Goal: Navigation & Orientation: Find specific page/section

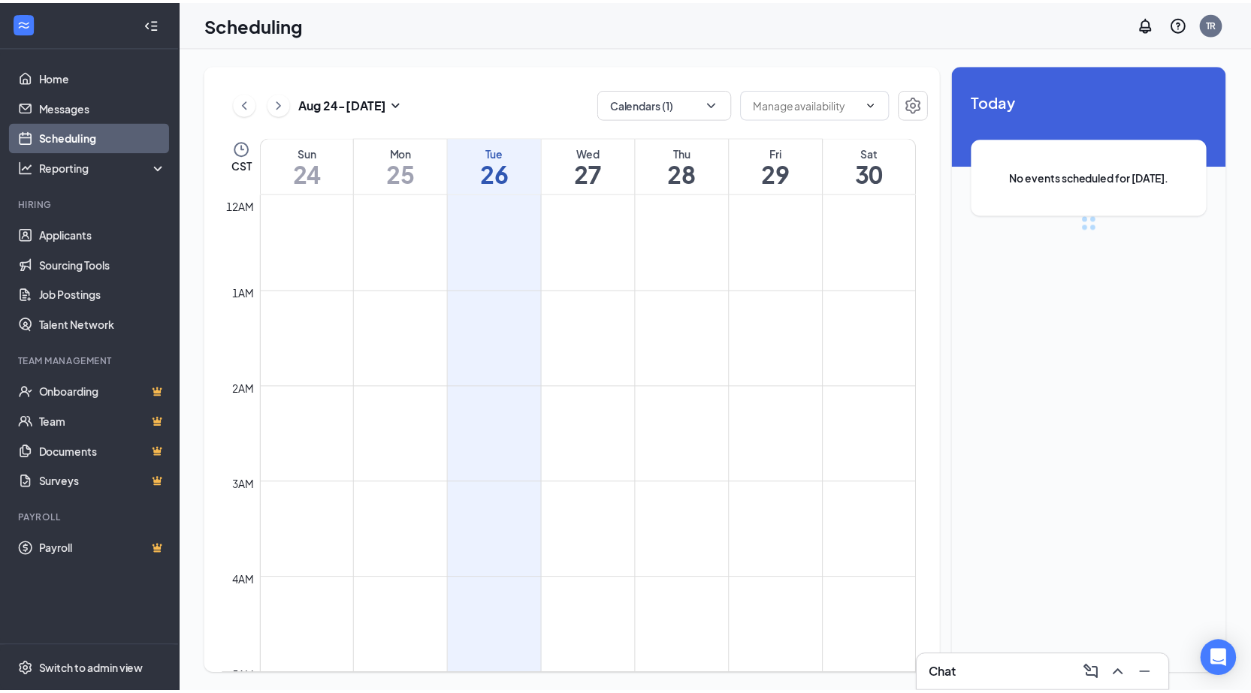
scroll to position [739, 0]
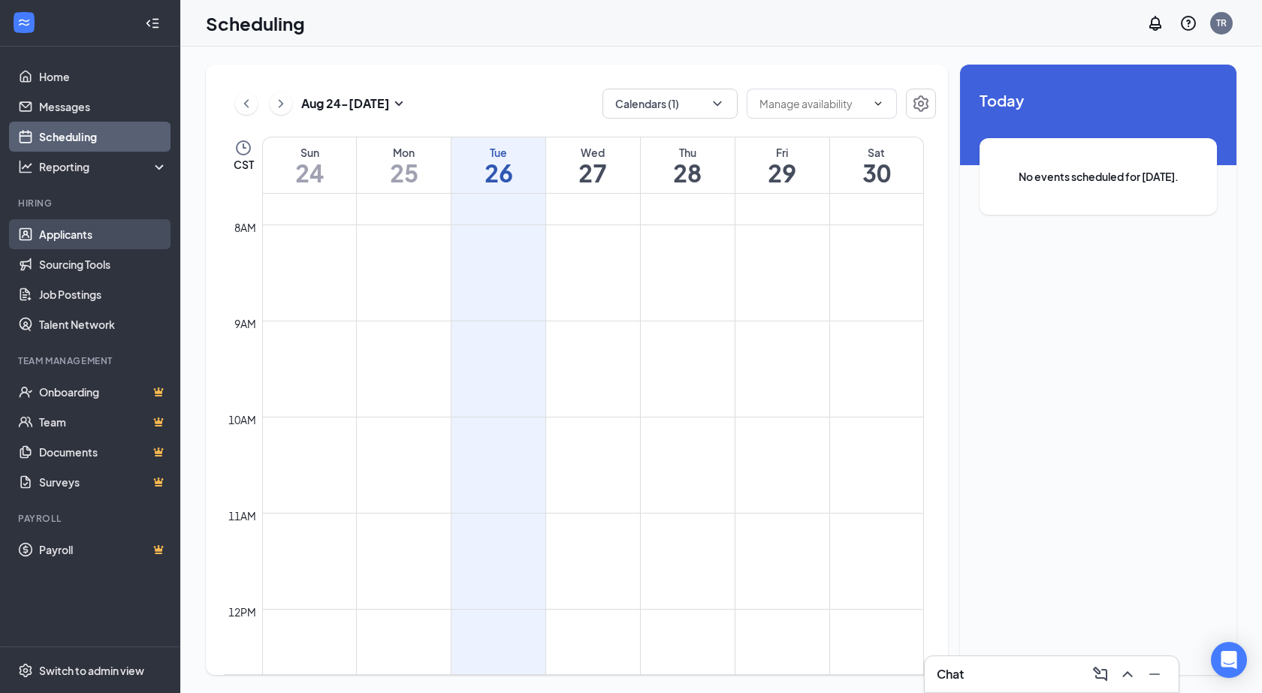
click at [51, 236] on link "Applicants" at bounding box center [103, 234] width 128 height 30
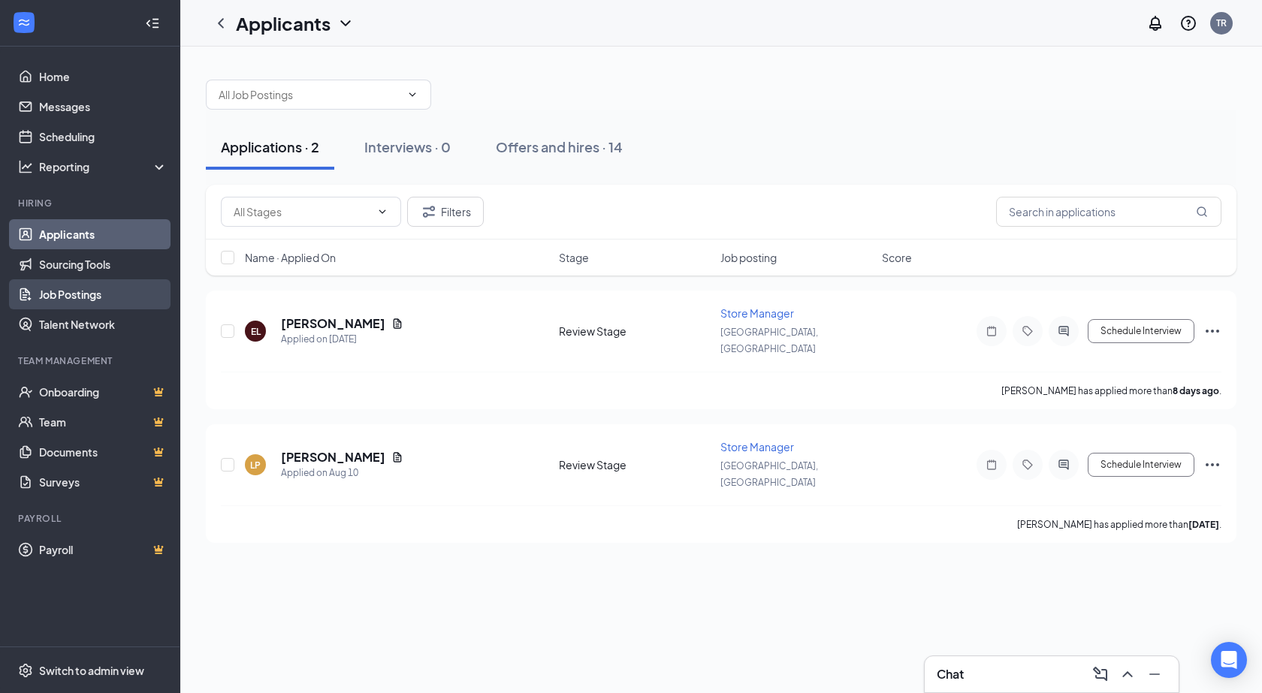
click at [75, 296] on link "Job Postings" at bounding box center [103, 294] width 128 height 30
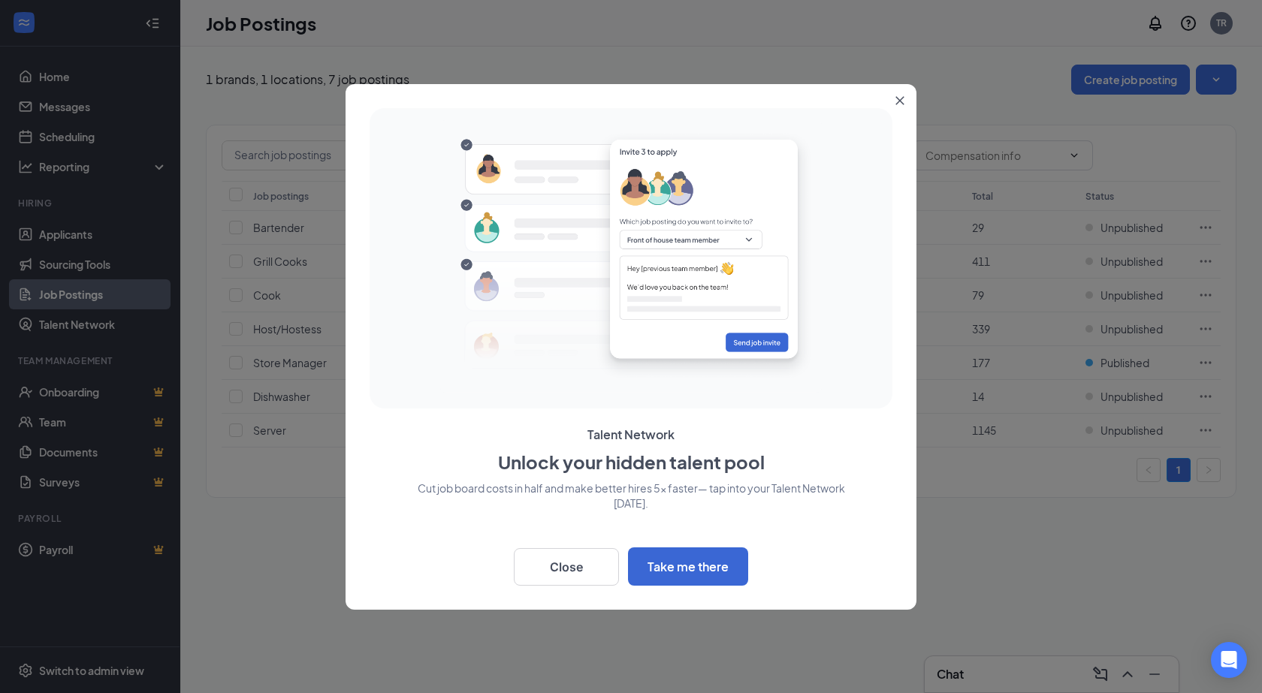
click at [896, 99] on icon "Close" at bounding box center [900, 100] width 9 height 9
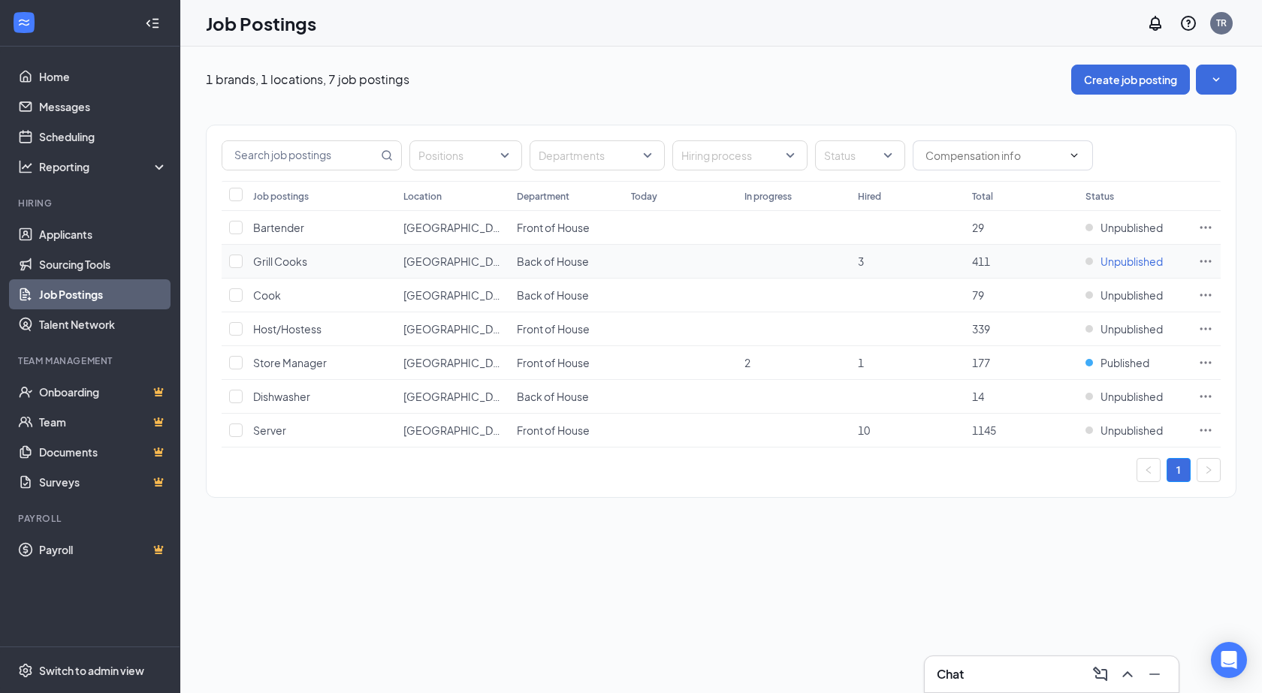
click at [1104, 261] on span "Unpublished" at bounding box center [1132, 261] width 62 height 15
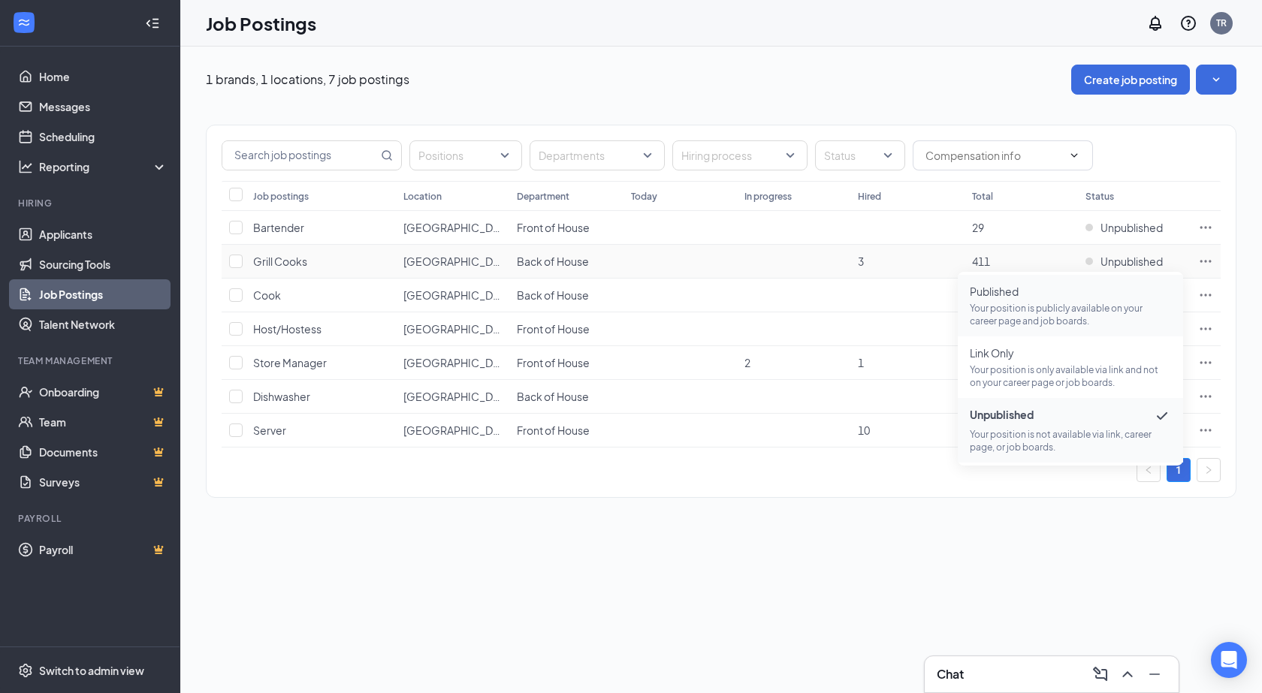
click at [999, 299] on span "Published Your position is publicly available on your career page and job board…" at bounding box center [1070, 306] width 201 height 44
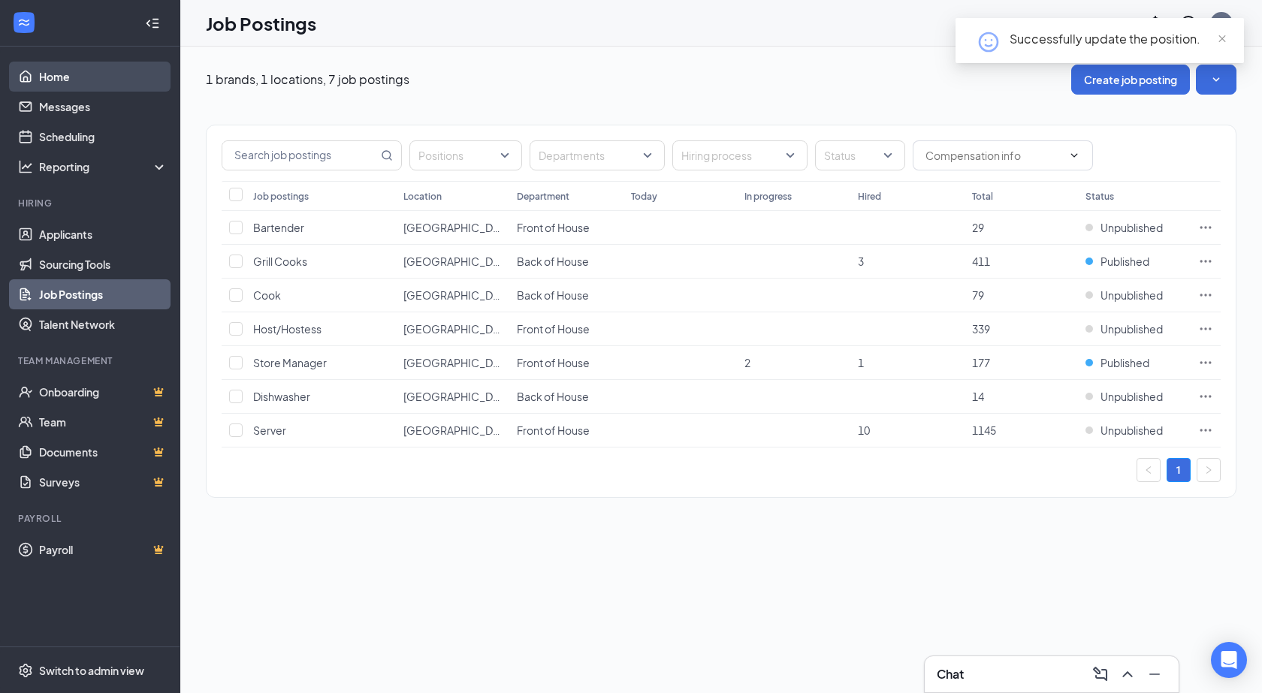
click at [62, 80] on link "Home" at bounding box center [103, 77] width 128 height 30
